Goal: Communication & Community: Participate in discussion

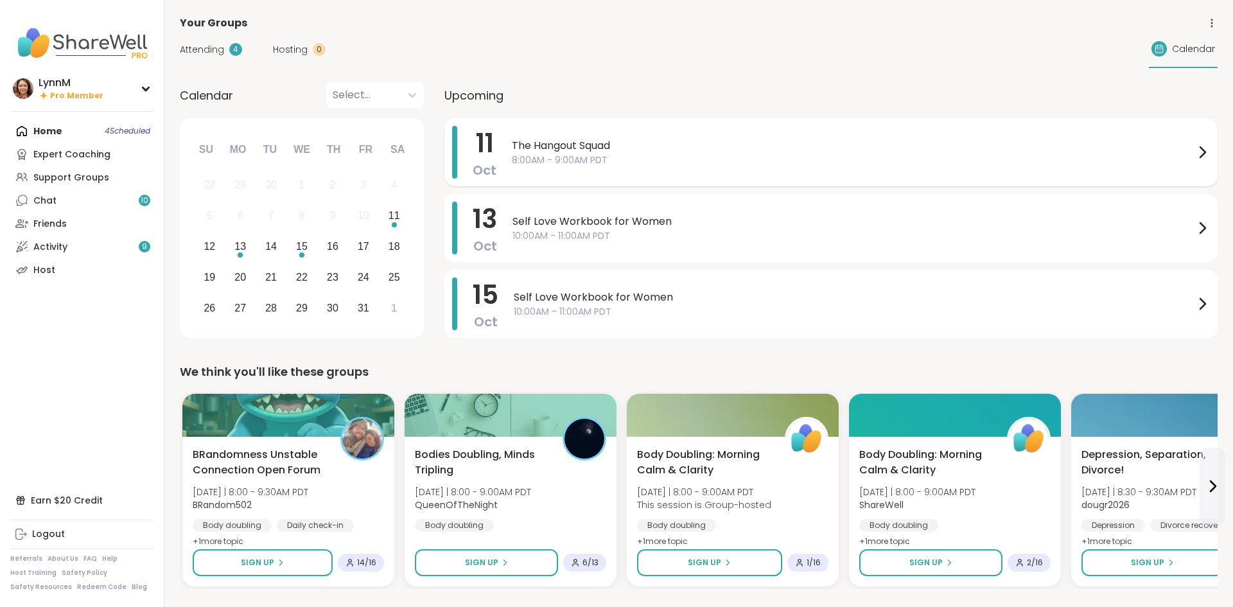
click at [1204, 155] on icon at bounding box center [1202, 152] width 15 height 15
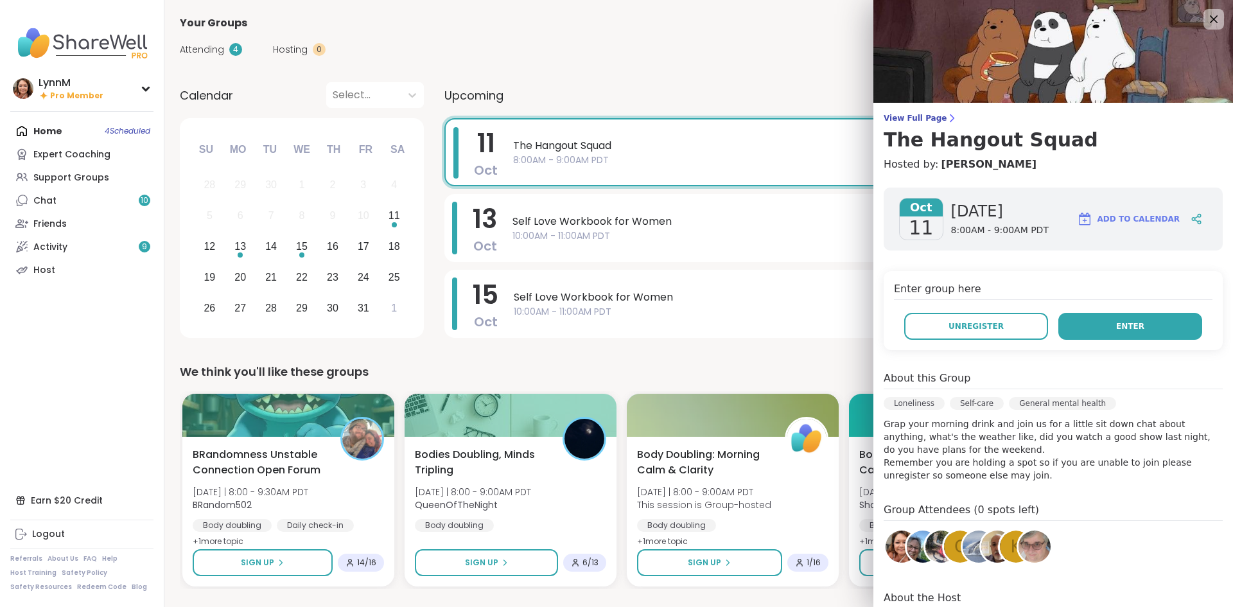
click at [1107, 326] on button "Enter" at bounding box center [1130, 326] width 144 height 27
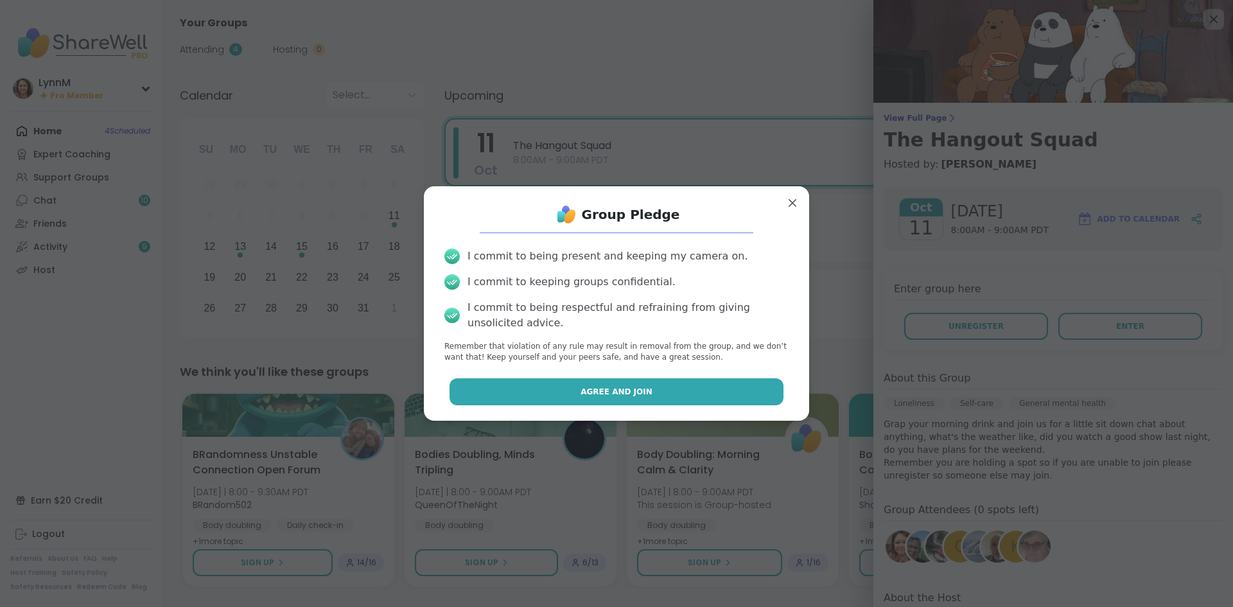
click at [636, 393] on span "Agree and Join" at bounding box center [617, 392] width 72 height 12
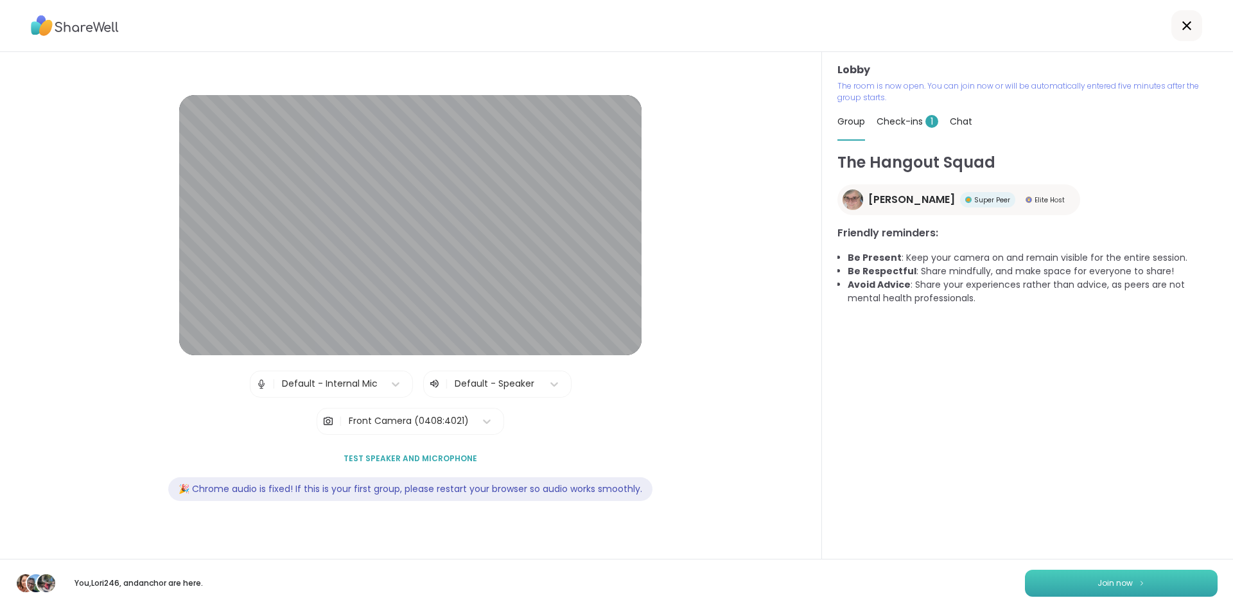
click at [1094, 582] on button "Join now" at bounding box center [1121, 583] width 193 height 27
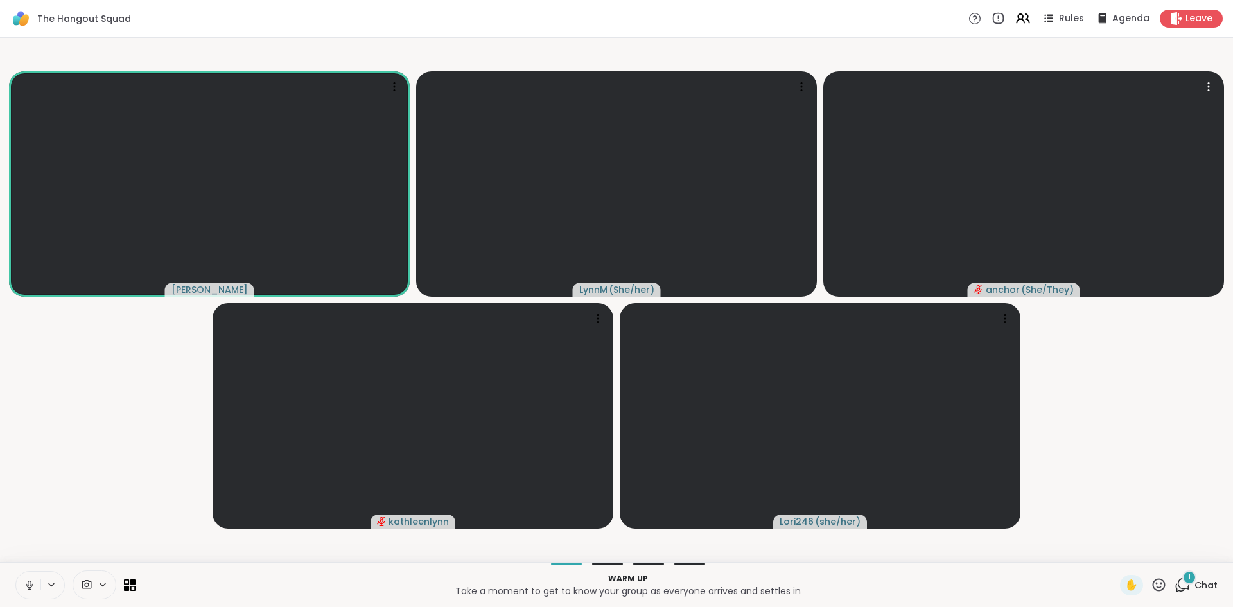
click at [28, 586] on icon at bounding box center [30, 585] width 12 height 12
click at [1184, 590] on icon at bounding box center [1180, 588] width 8 height 8
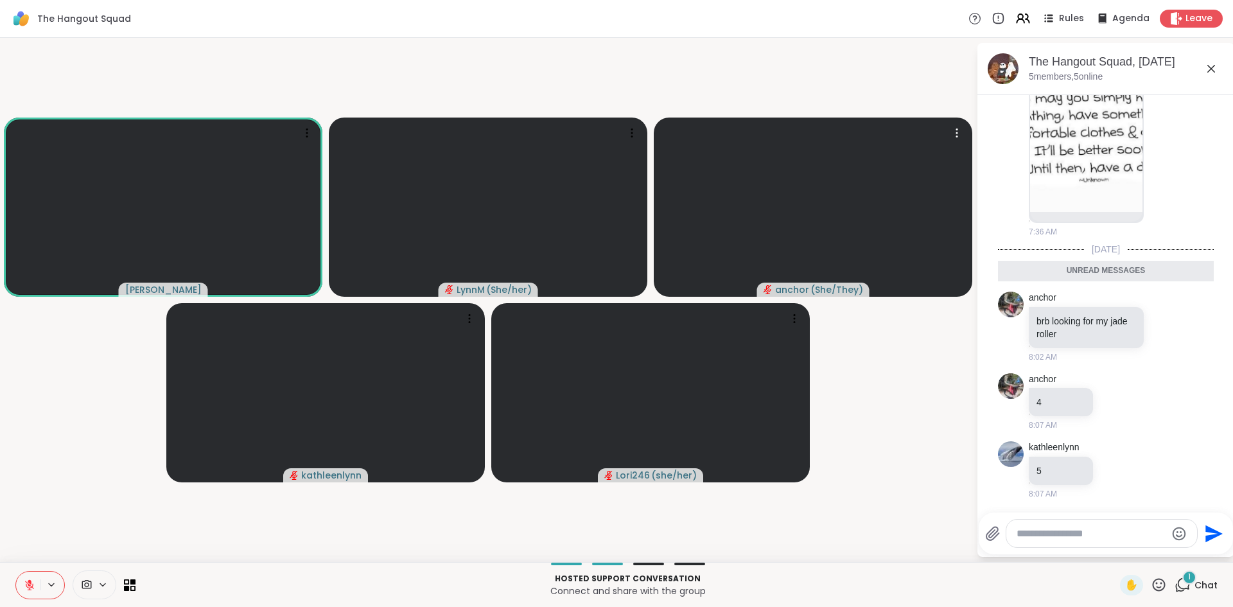
scroll to position [192, 0]
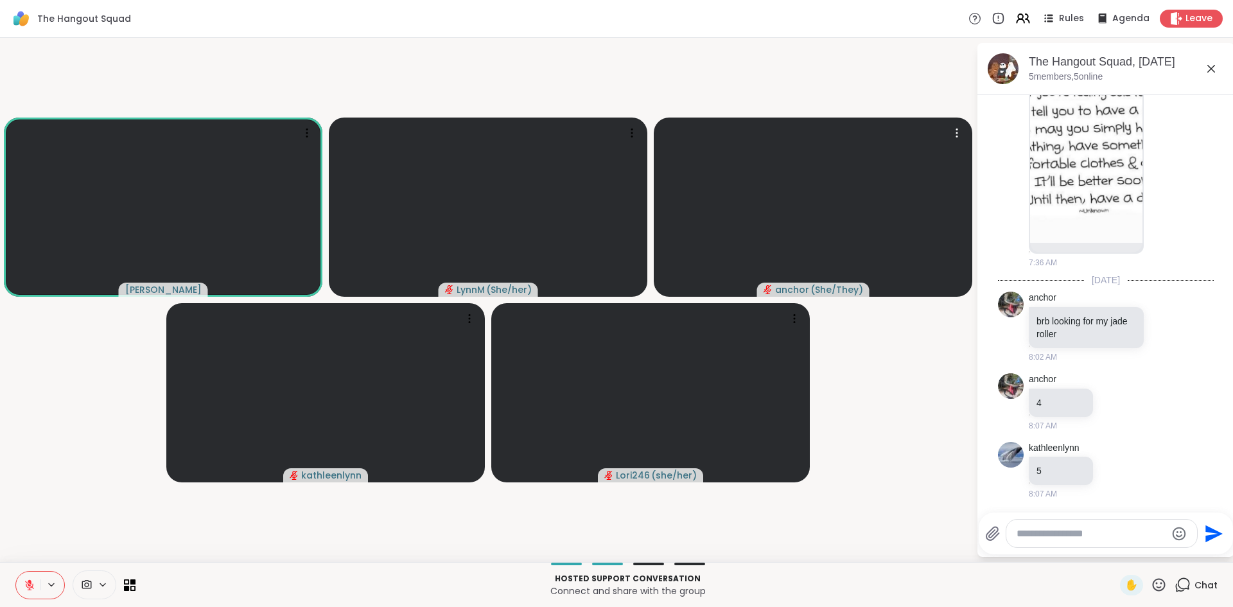
click at [1062, 535] on textarea "Type your message" at bounding box center [1092, 533] width 150 height 13
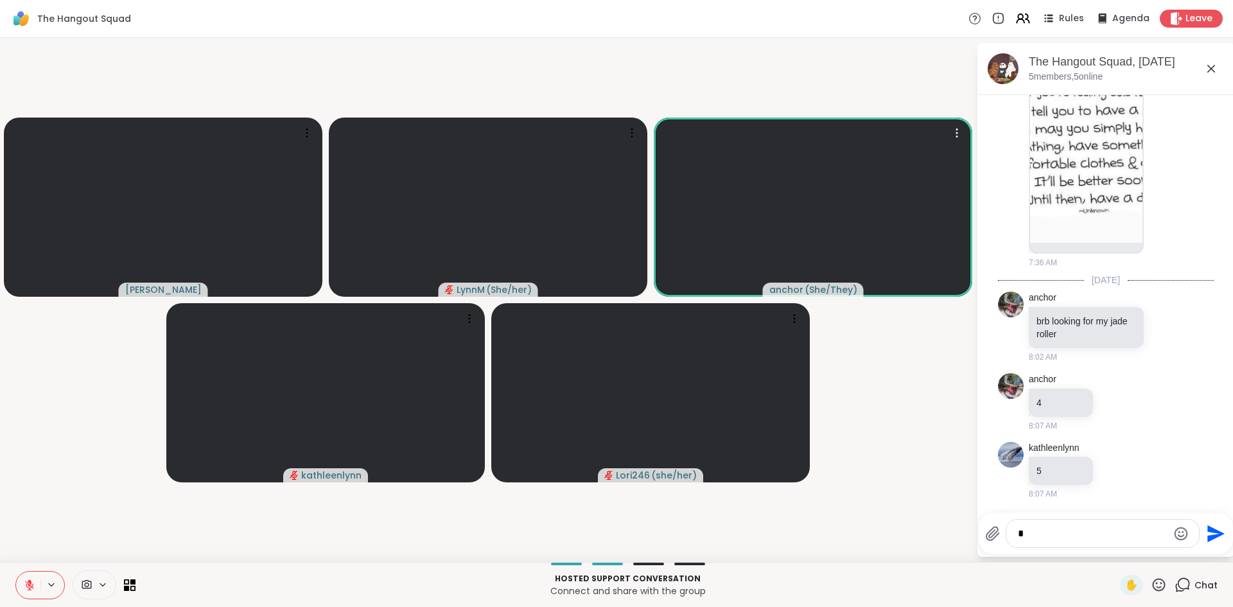
type textarea "*"
click at [1210, 535] on icon "Send" at bounding box center [1215, 533] width 17 height 17
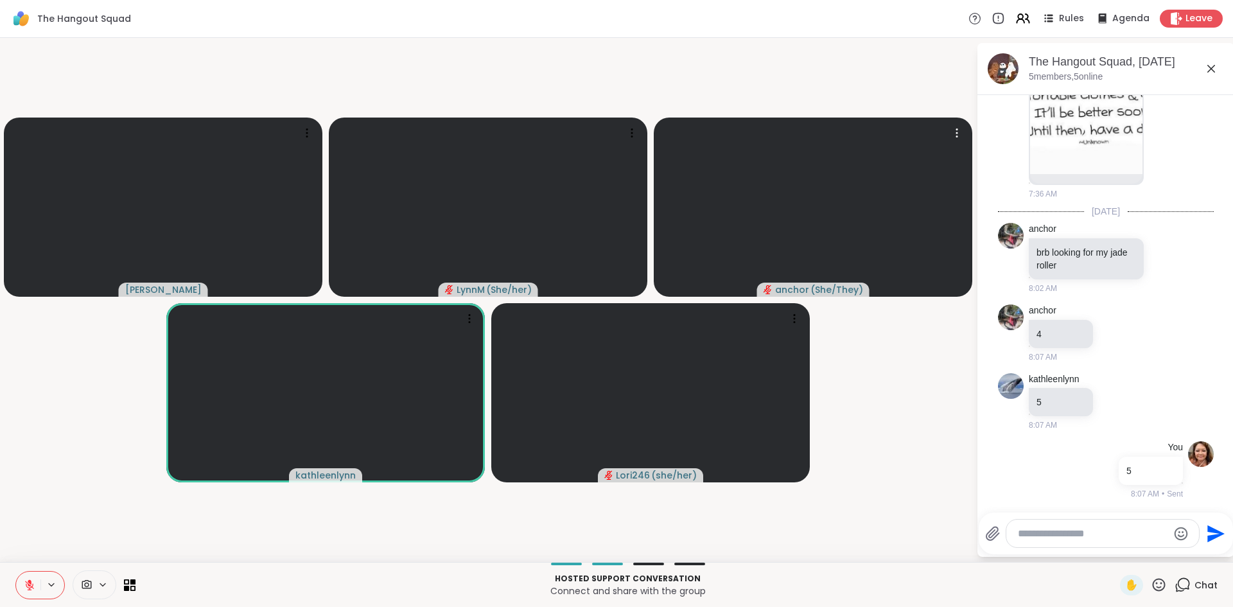
click at [32, 586] on icon at bounding box center [29, 585] width 9 height 9
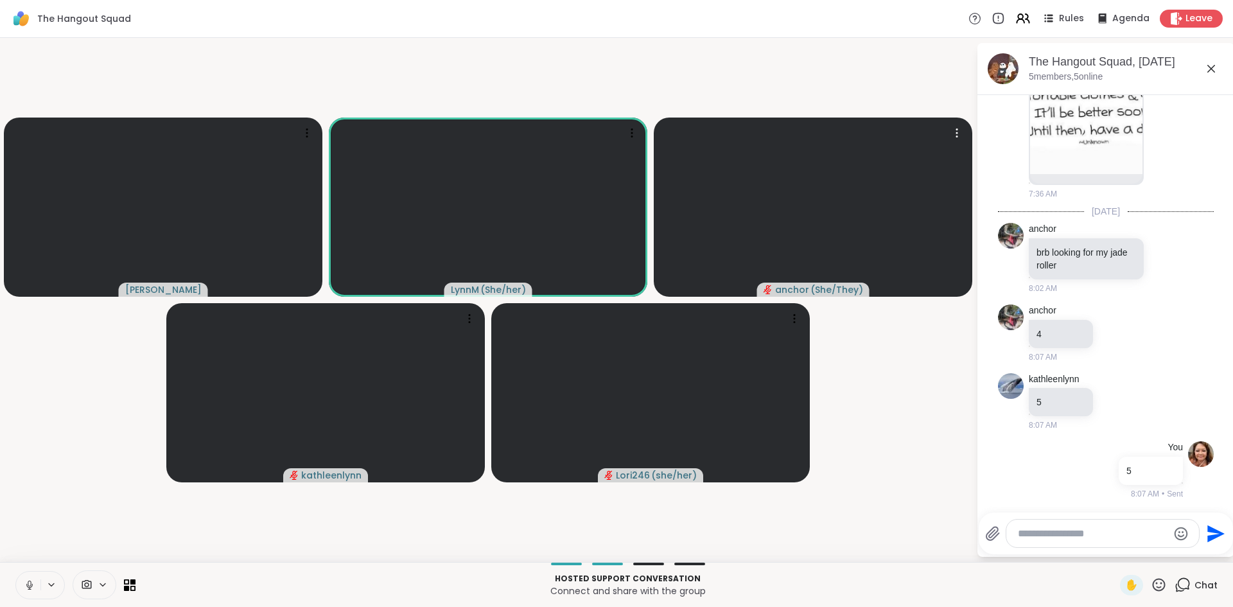
click at [33, 589] on icon at bounding box center [30, 585] width 12 height 12
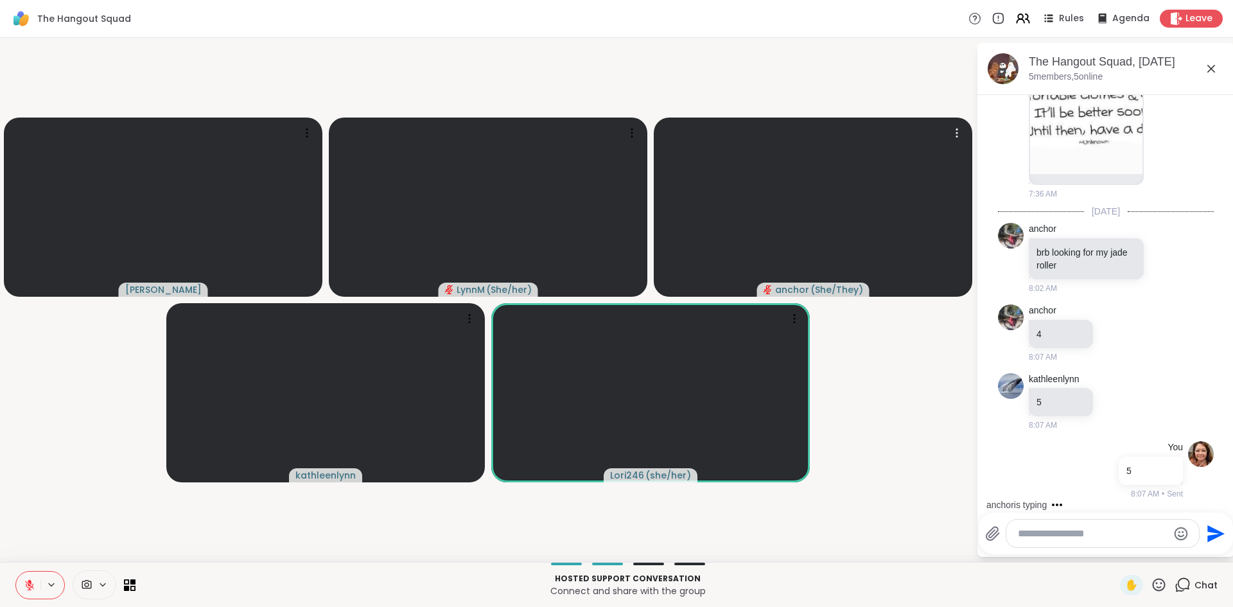
scroll to position [329, 0]
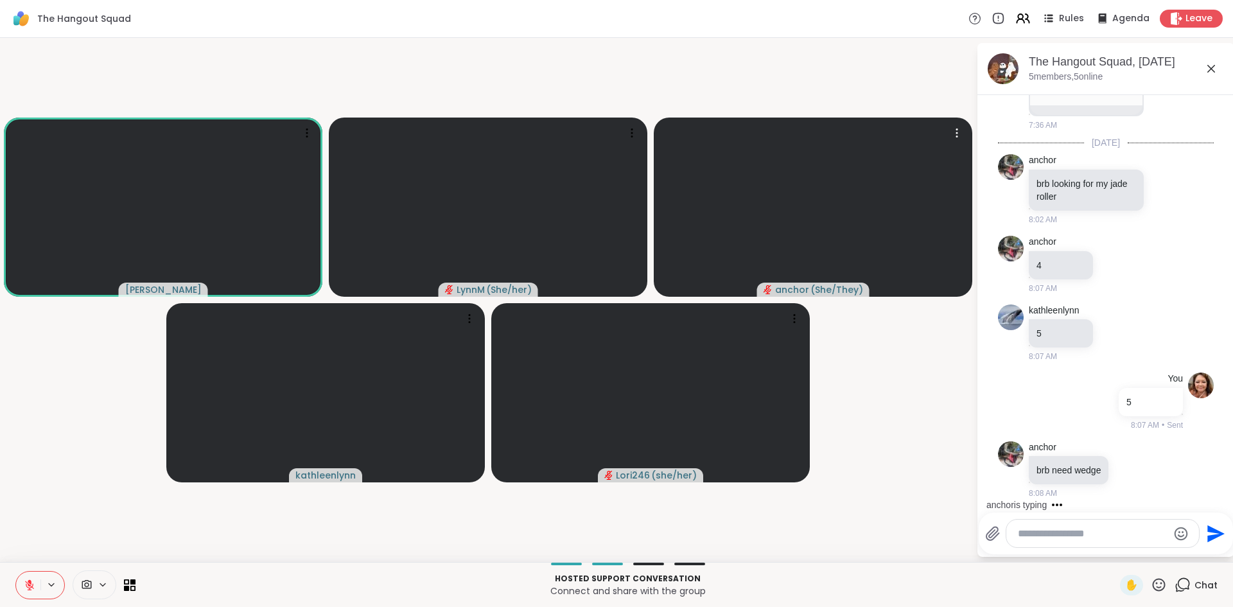
click at [28, 589] on icon at bounding box center [29, 585] width 9 height 9
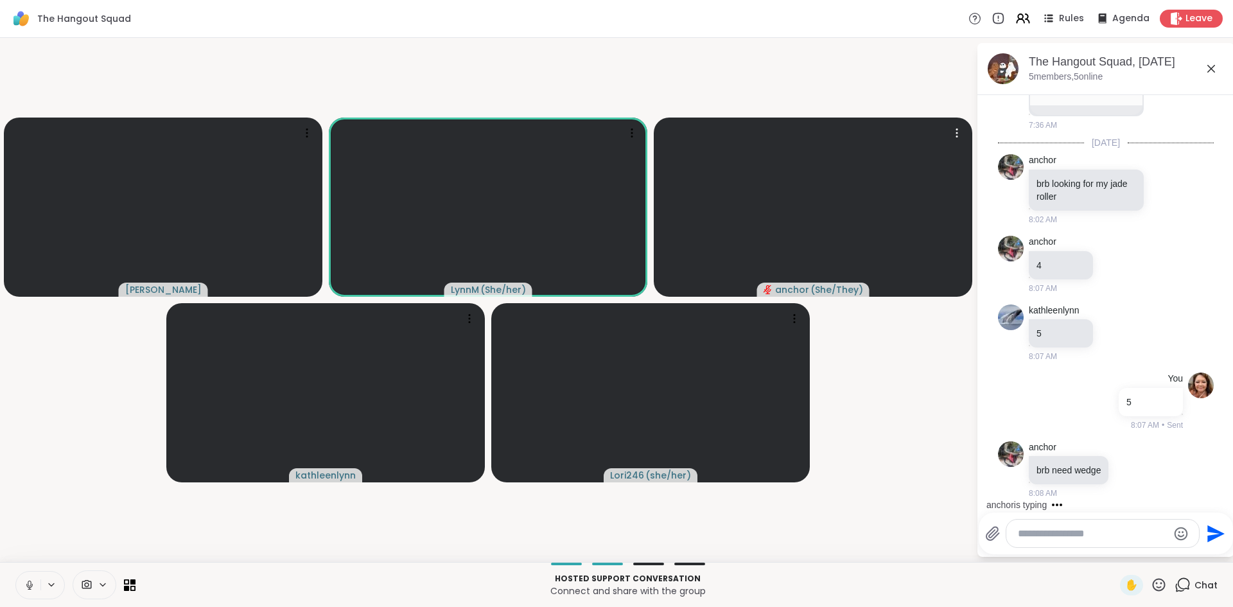
click at [29, 586] on icon at bounding box center [30, 585] width 12 height 12
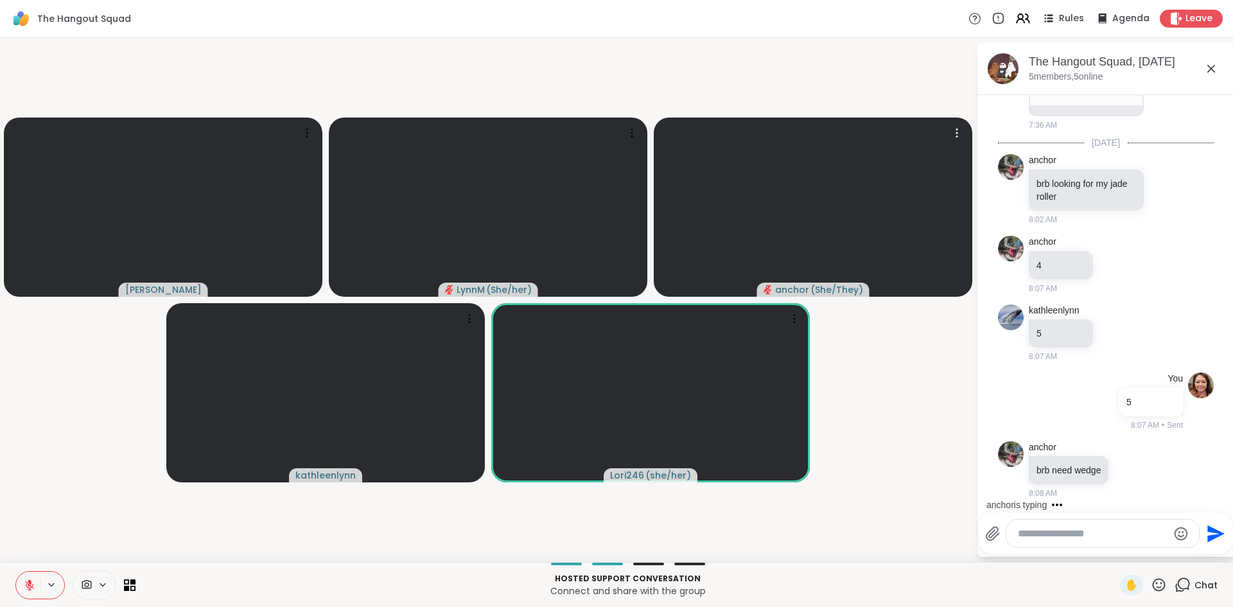
click at [29, 588] on icon at bounding box center [30, 585] width 12 height 12
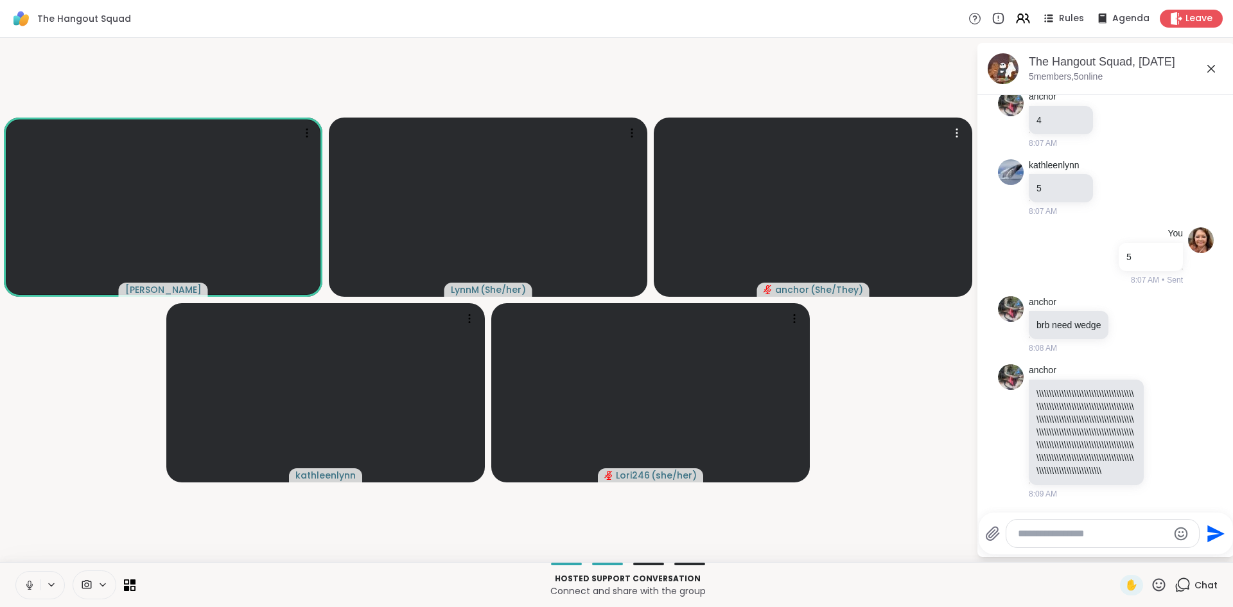
click at [29, 588] on icon at bounding box center [29, 588] width 3 height 1
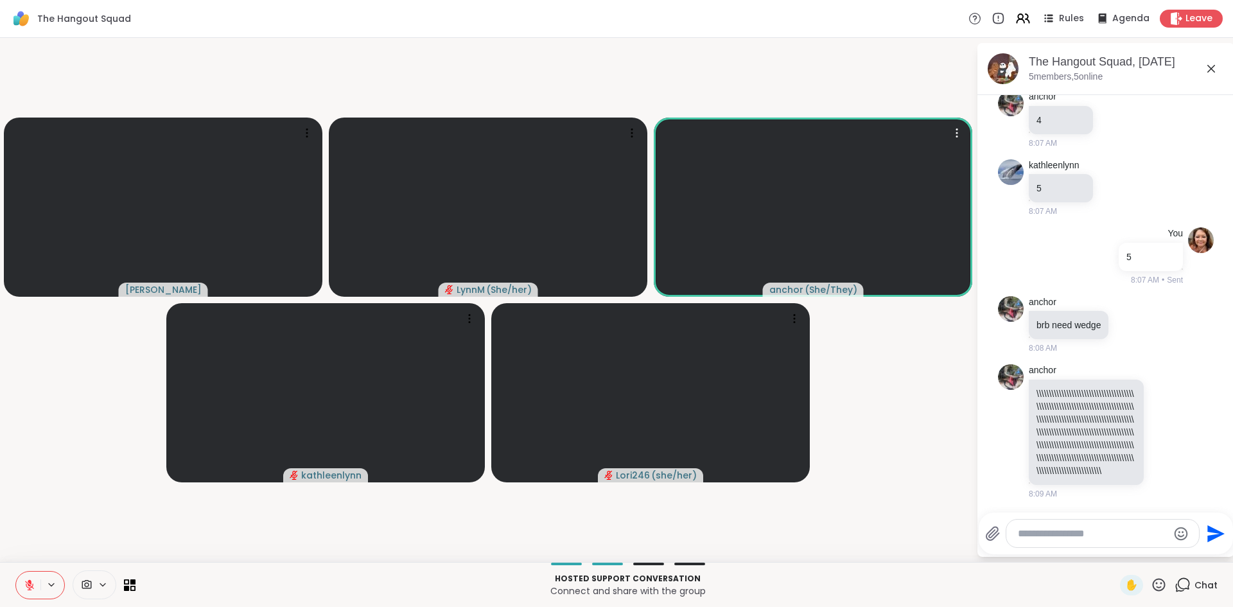
click at [1213, 71] on icon at bounding box center [1211, 69] width 8 height 8
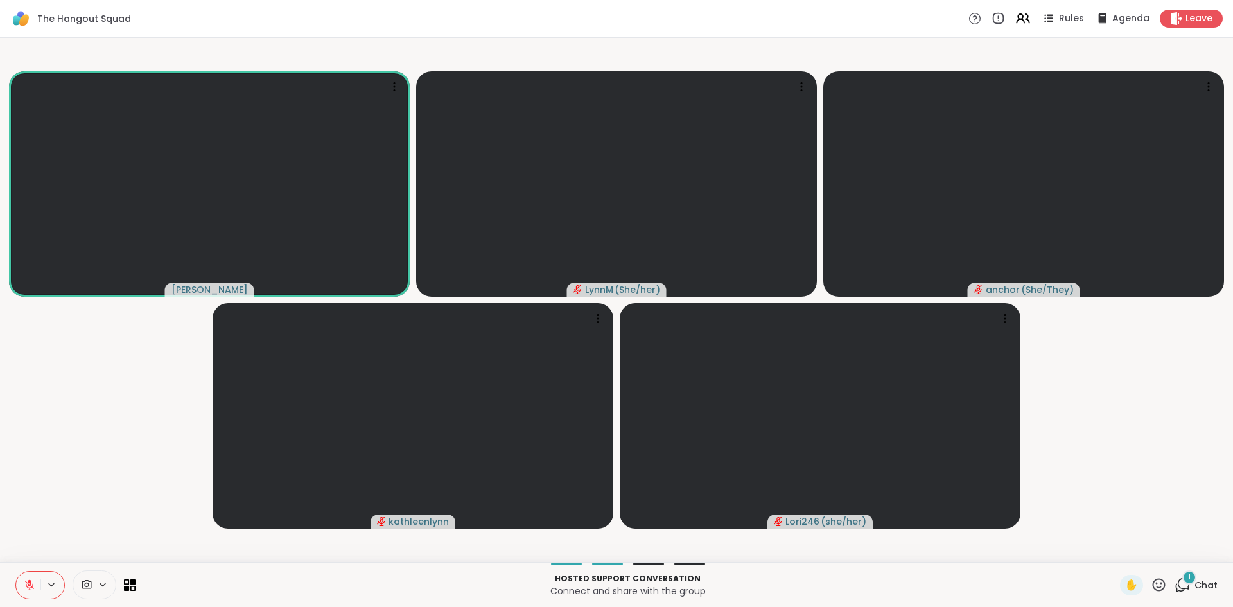
click at [31, 588] on icon at bounding box center [30, 585] width 12 height 12
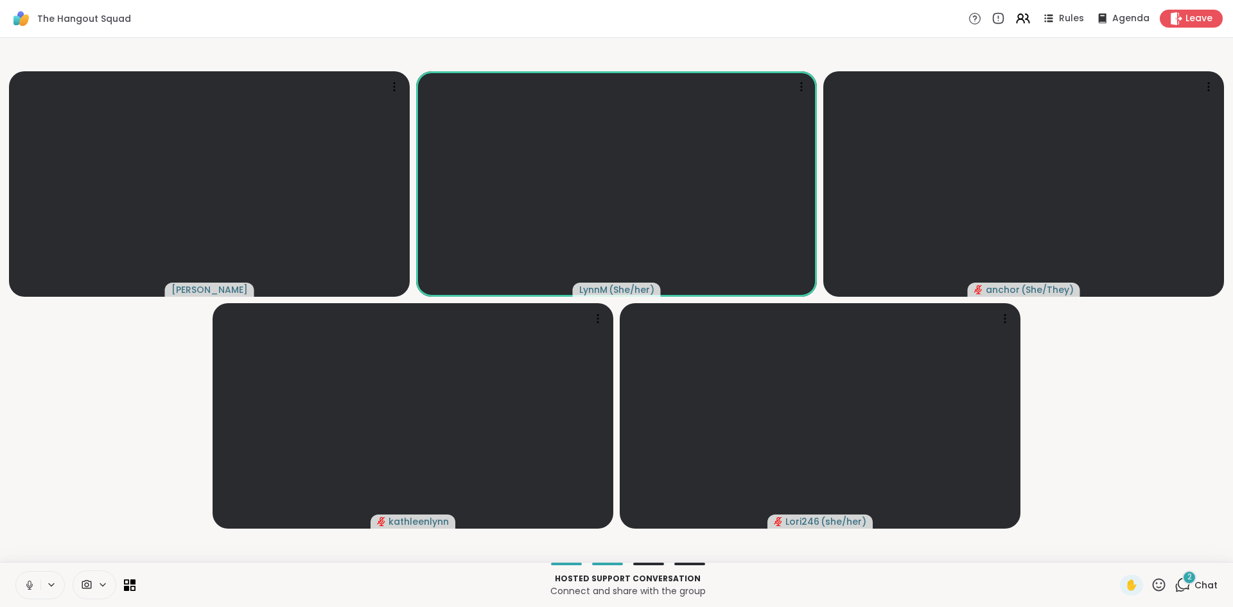
click at [30, 586] on icon at bounding box center [30, 585] width 12 height 12
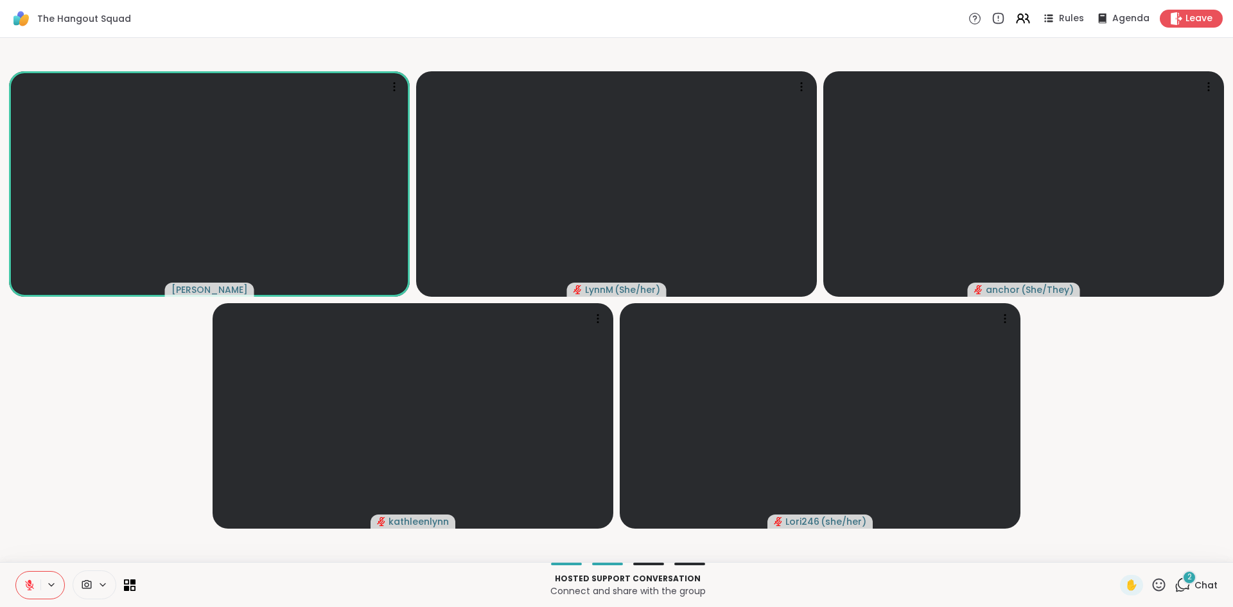
click at [30, 587] on icon at bounding box center [29, 585] width 9 height 9
click at [30, 587] on icon at bounding box center [30, 585] width 12 height 12
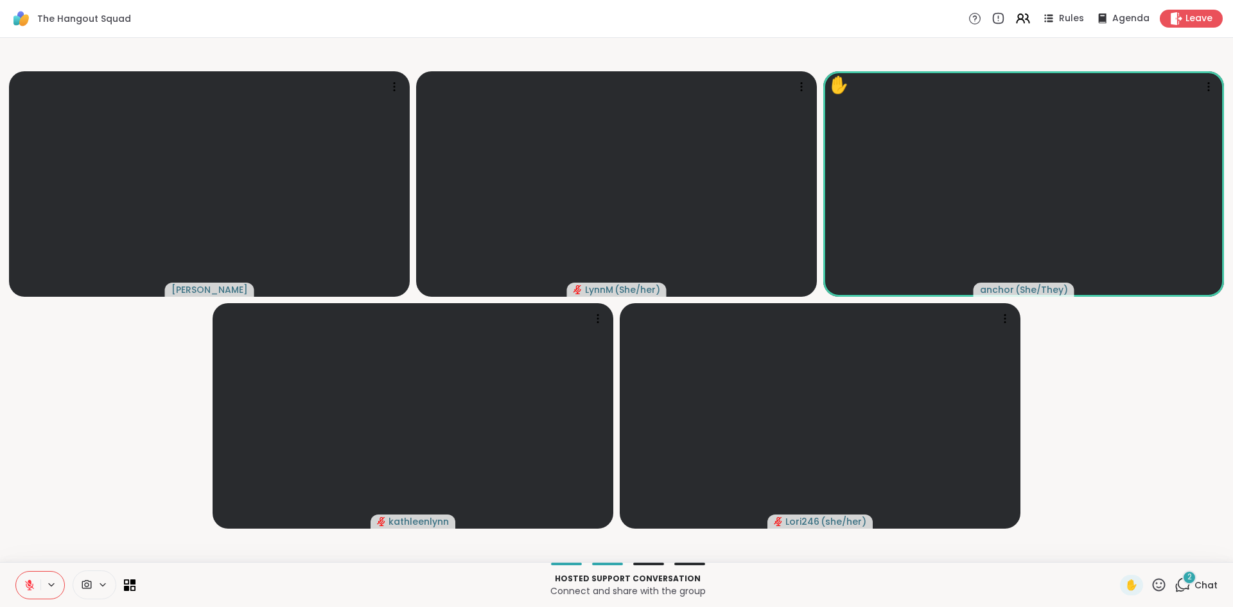
click at [1186, 589] on icon at bounding box center [1183, 585] width 16 height 16
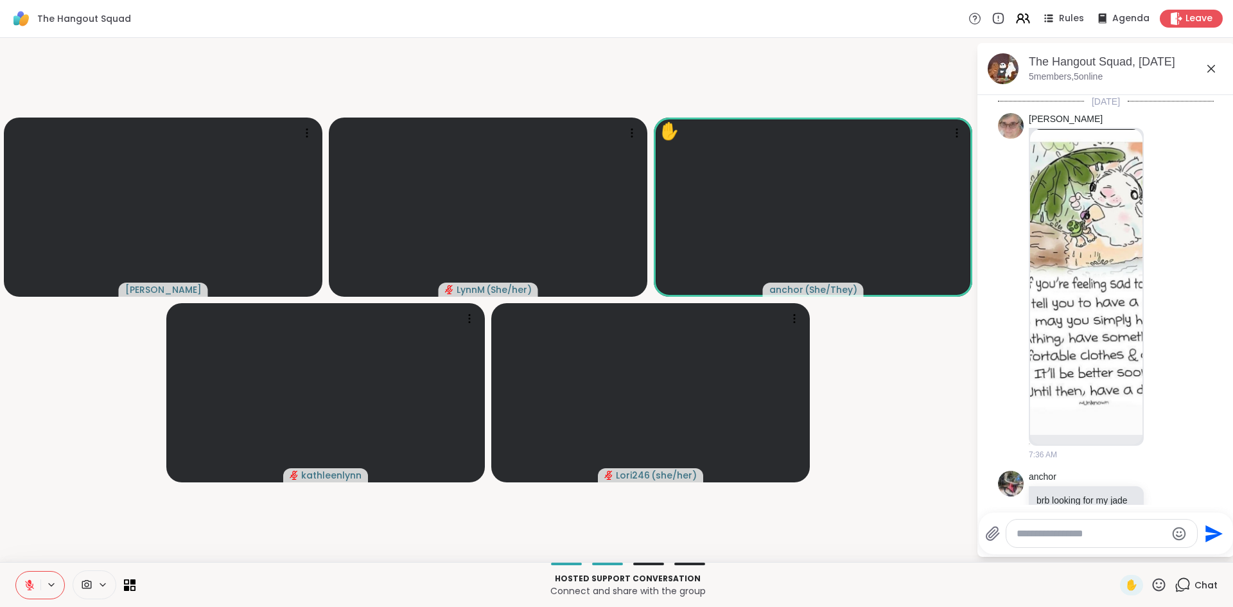
scroll to position [983, 0]
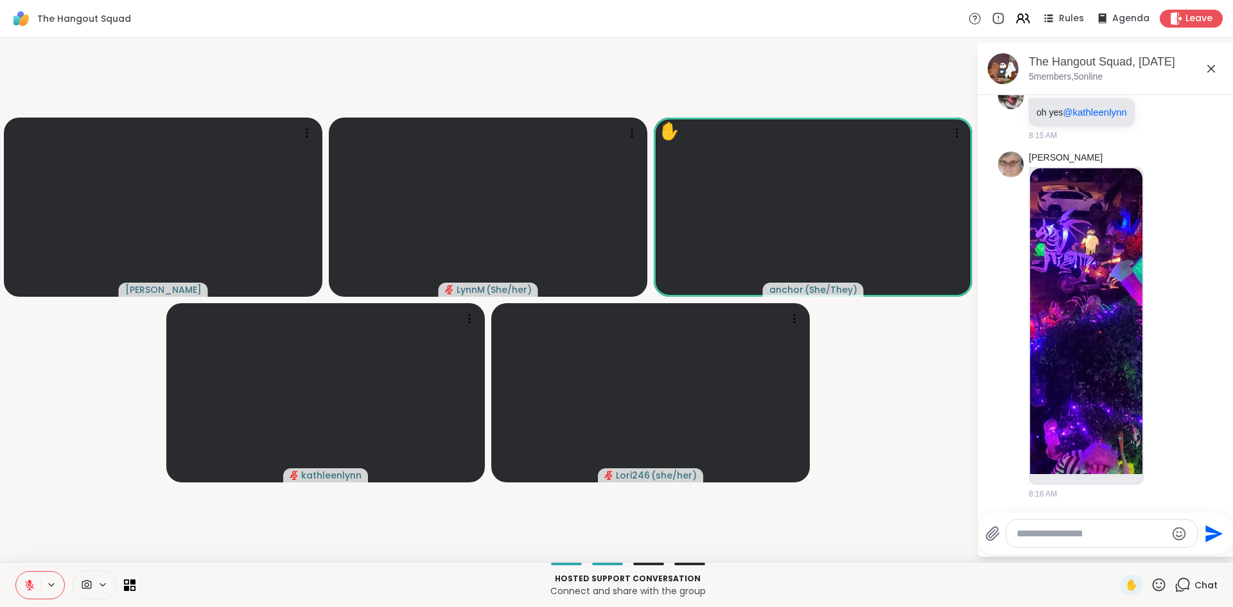
click at [1084, 532] on textarea "Type your message" at bounding box center [1092, 533] width 150 height 13
type textarea "***"
drag, startPoint x: 1053, startPoint y: 533, endPoint x: 934, endPoint y: 517, distance: 119.3
click at [934, 517] on div "[PERSON_NAME] ( She/her ) anchor ( She/They ) ✋ [PERSON_NAME] ✋ Lori246 ( she/h…" at bounding box center [616, 300] width 1233 height 524
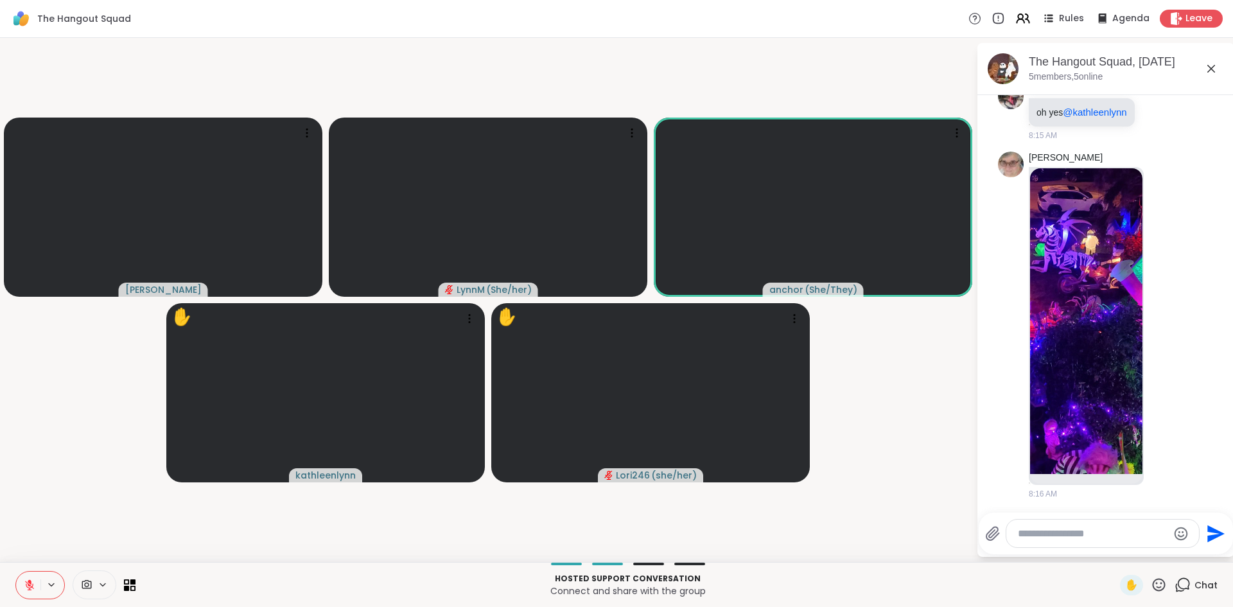
click at [1216, 69] on icon at bounding box center [1211, 68] width 15 height 15
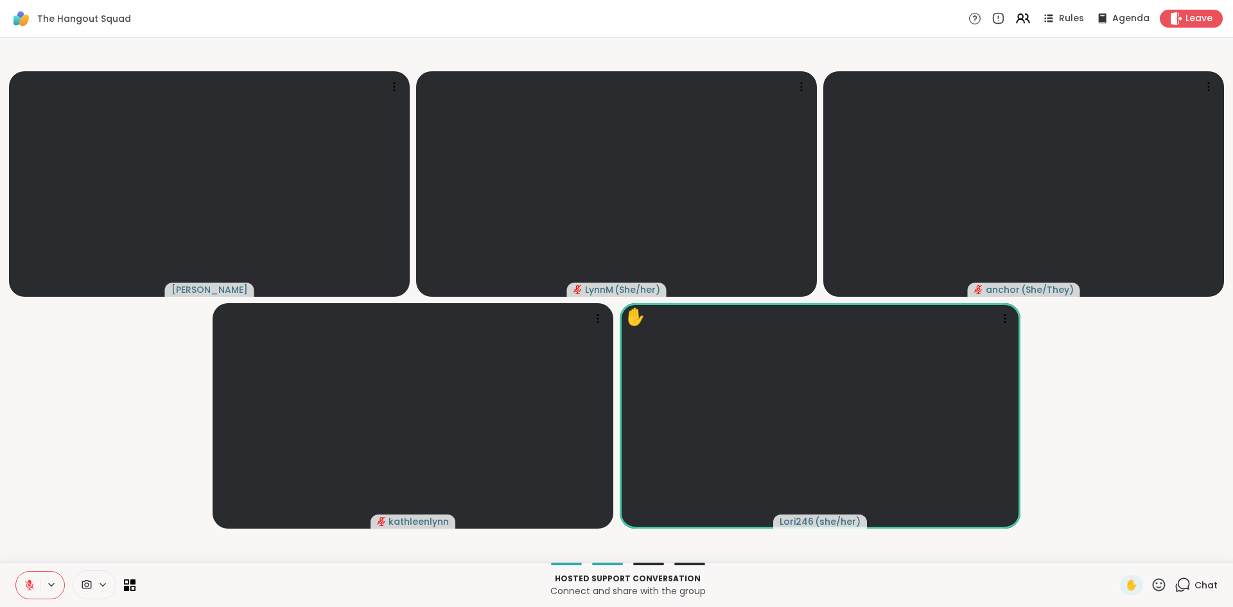
click at [1184, 588] on icon at bounding box center [1183, 585] width 16 height 16
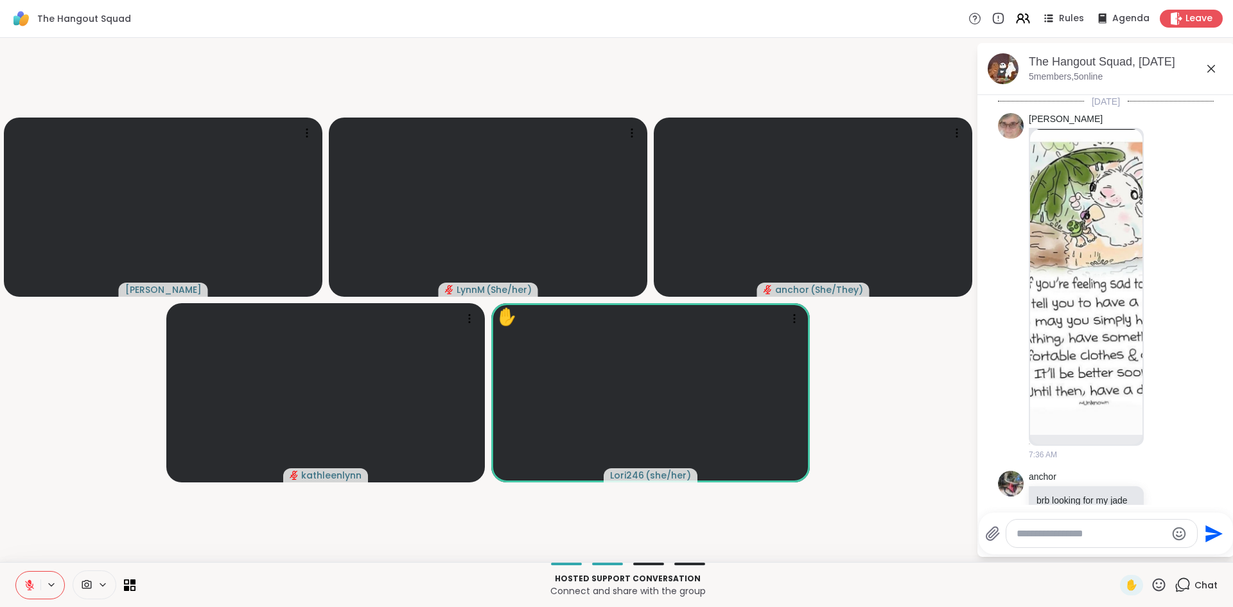
scroll to position [940, 0]
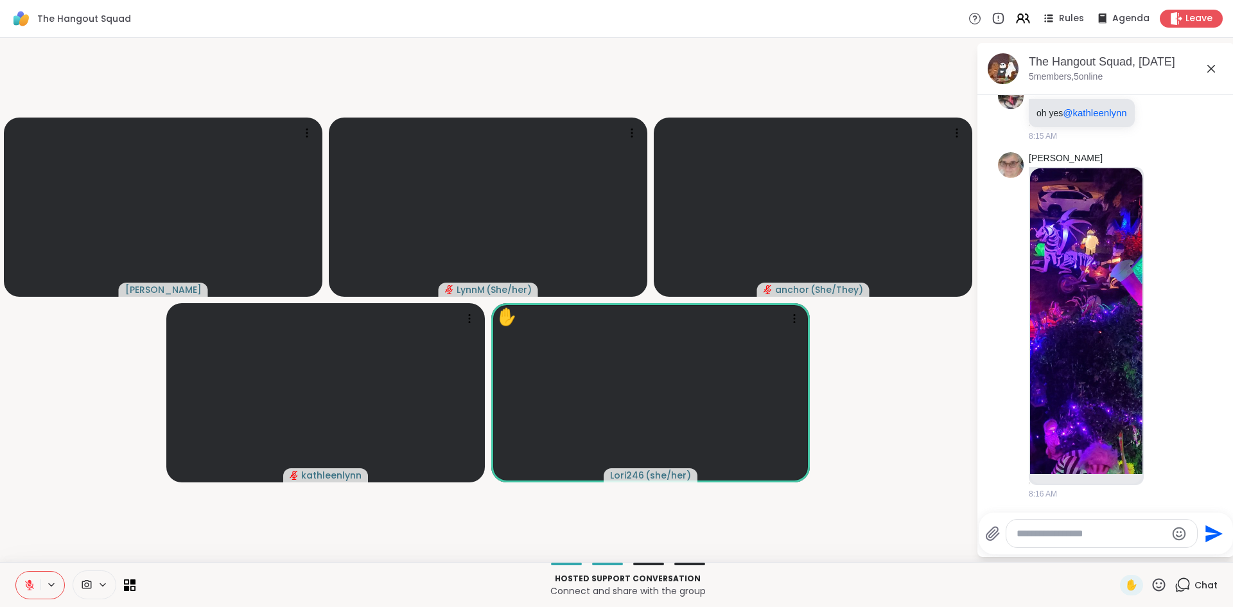
click at [1092, 534] on textarea "Type your message" at bounding box center [1092, 533] width 150 height 13
click at [1092, 533] on textarea "Type your message" at bounding box center [1092, 533] width 150 height 13
type textarea "***"
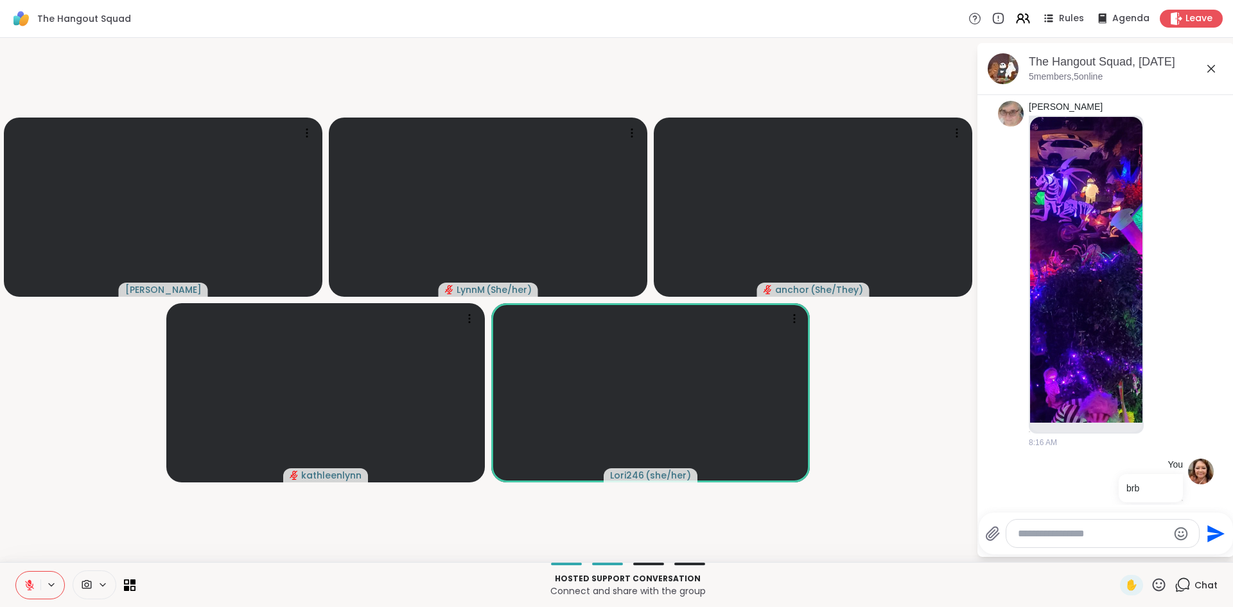
scroll to position [1008, 0]
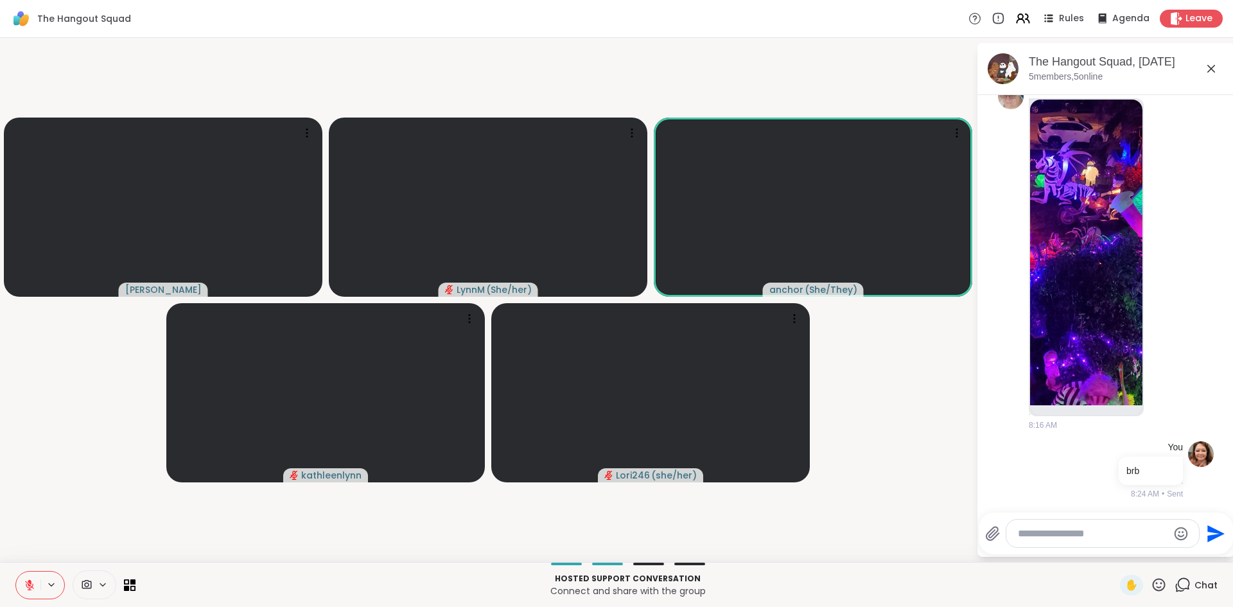
click at [1211, 67] on icon at bounding box center [1211, 68] width 15 height 15
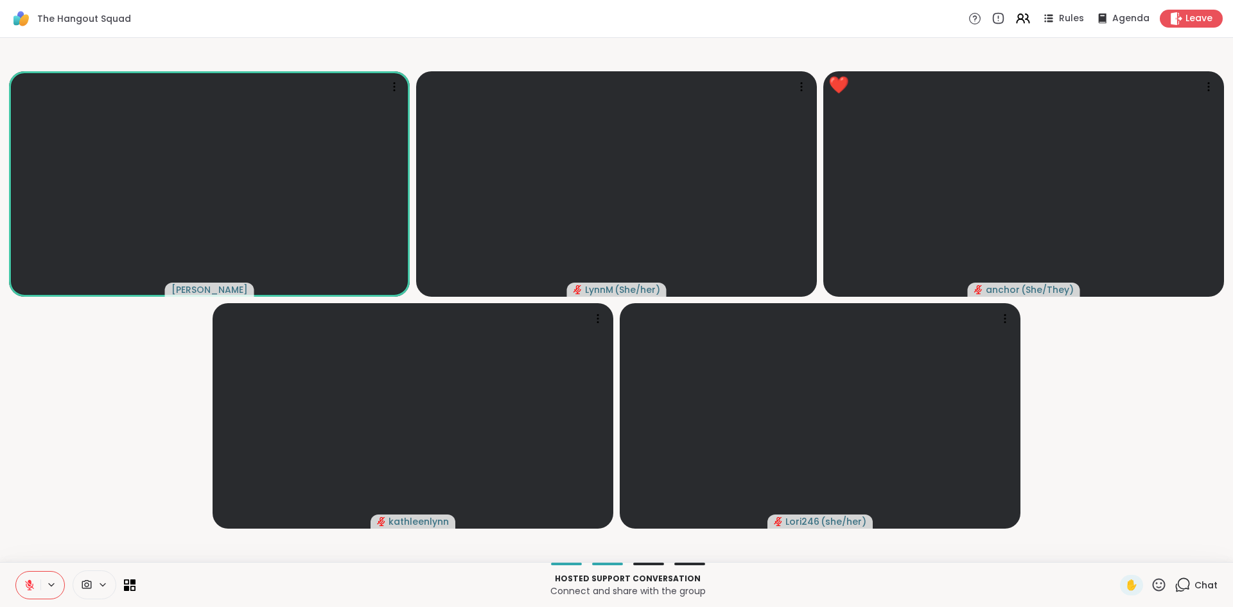
click at [30, 588] on icon at bounding box center [29, 585] width 9 height 9
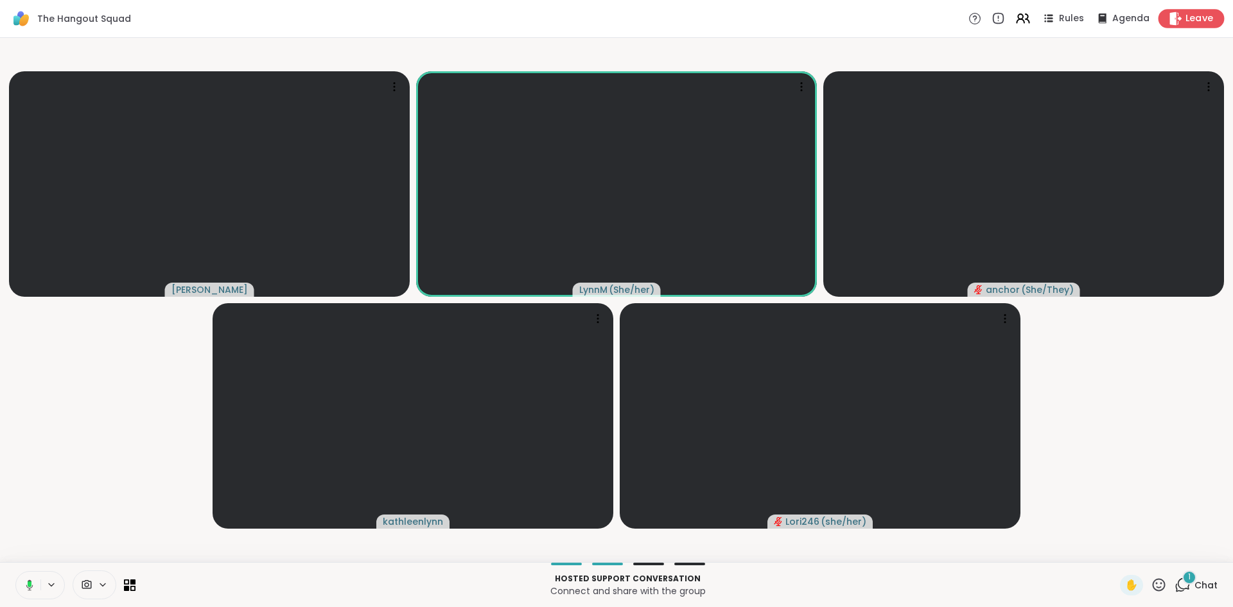
click at [1191, 24] on span "Leave" at bounding box center [1200, 18] width 28 height 13
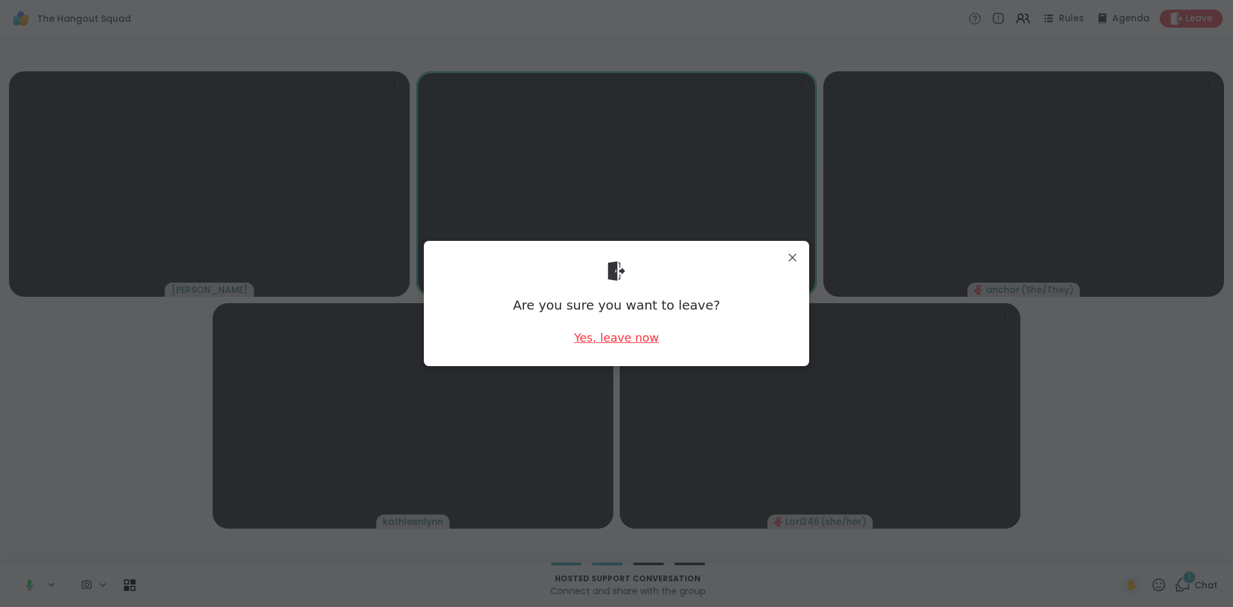
click at [640, 336] on div "Yes, leave now" at bounding box center [616, 337] width 85 height 16
